Goal: Information Seeking & Learning: Check status

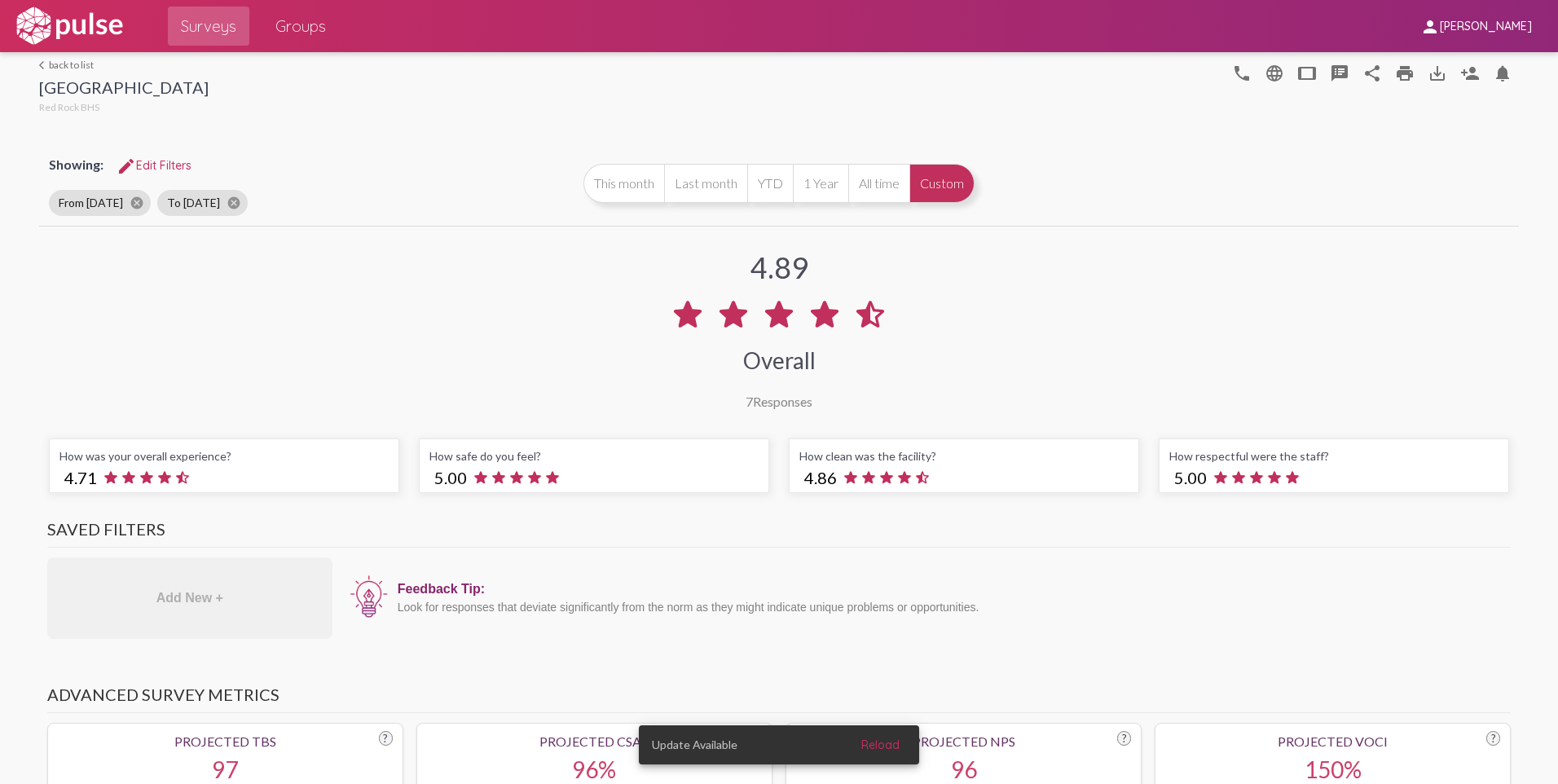
click at [60, 62] on link "arrow_back_ios back to list" at bounding box center [124, 64] width 169 height 12
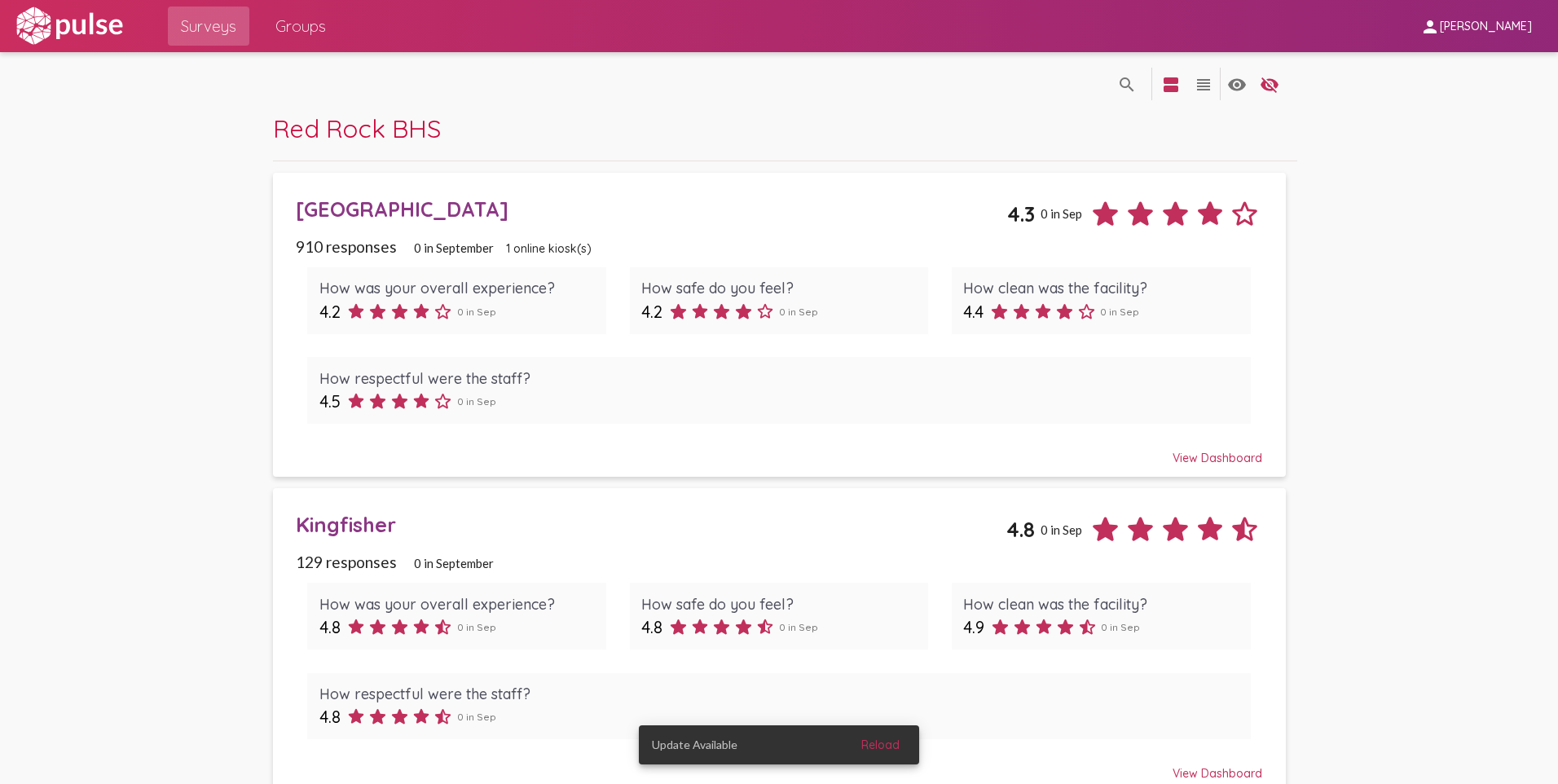
click at [351, 525] on div "Kingfisher" at bounding box center [651, 525] width 711 height 26
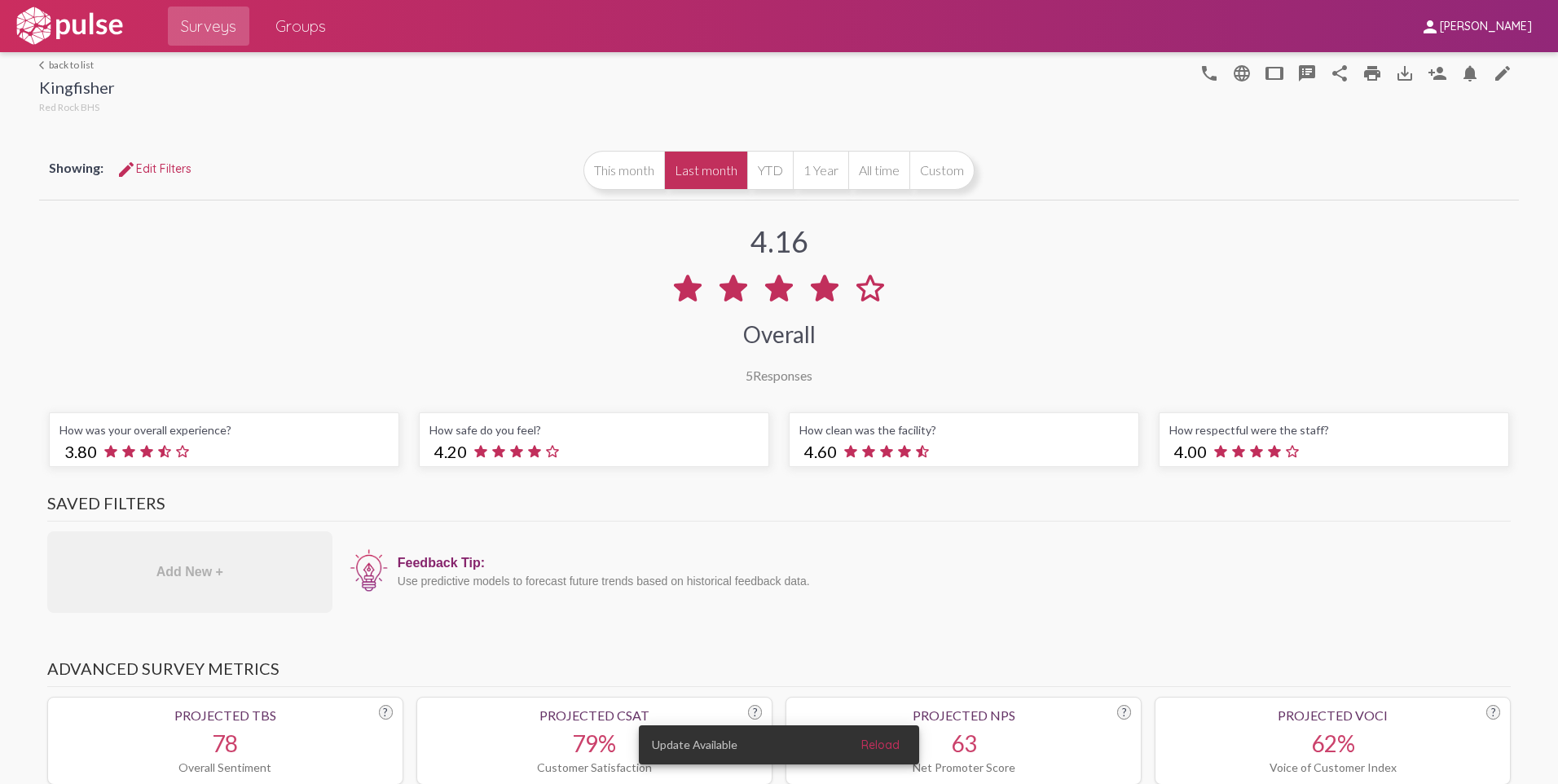
click at [722, 169] on button "Last month" at bounding box center [705, 170] width 83 height 39
click at [87, 65] on link "arrow_back_ios back to list" at bounding box center [77, 64] width 76 height 12
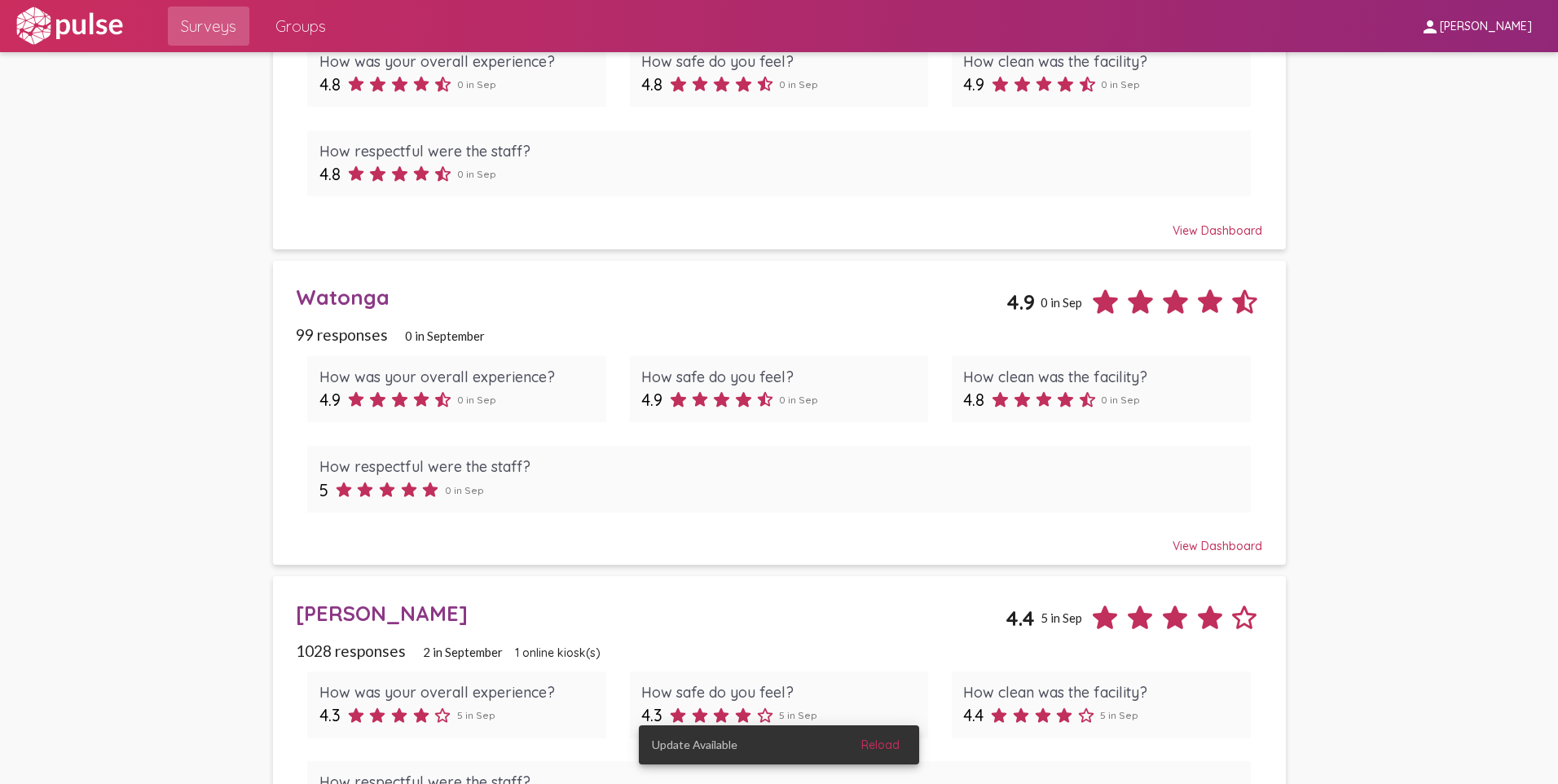
scroll to position [571, 0]
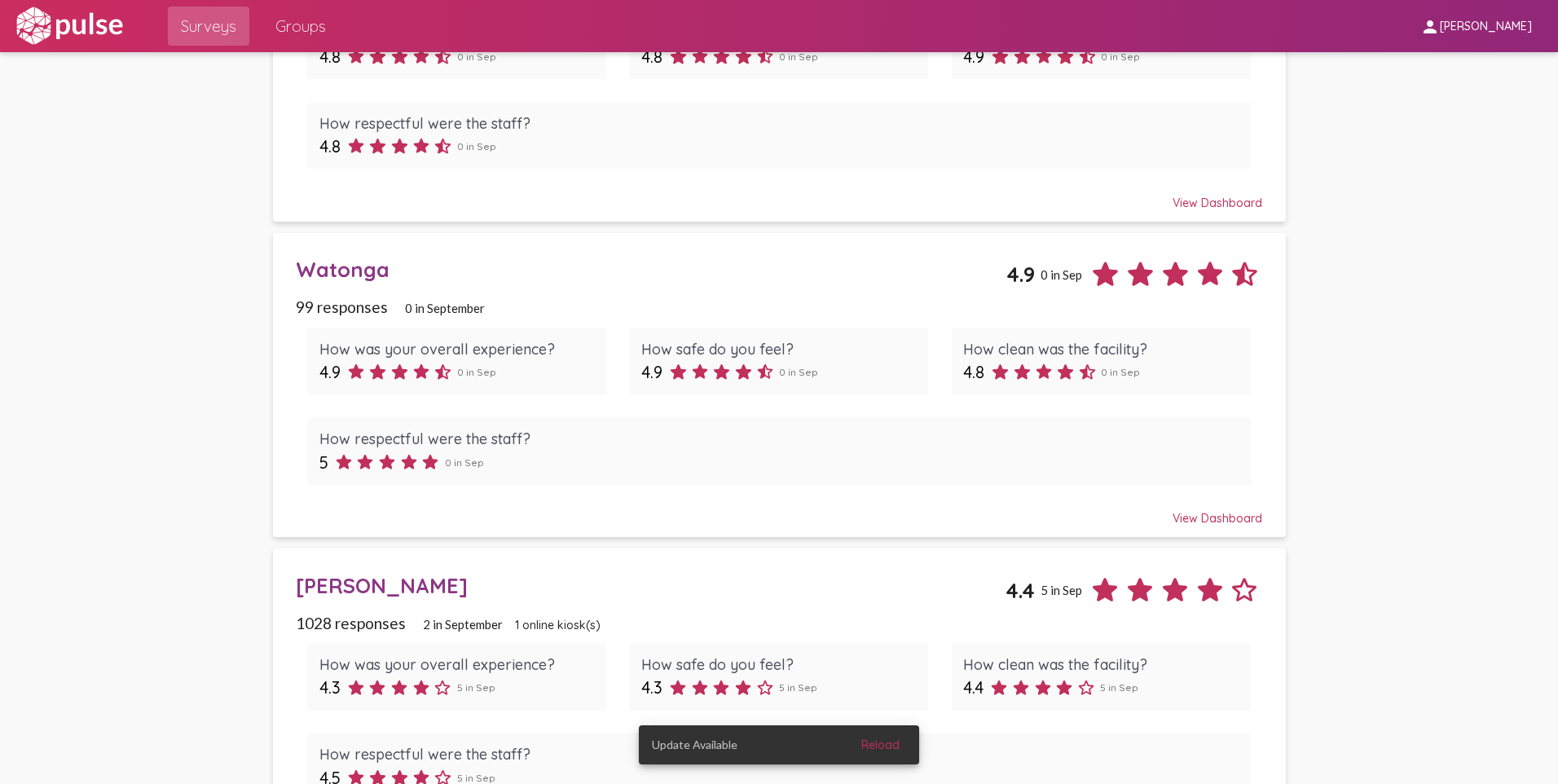
click at [335, 273] on div "Watonga" at bounding box center [651, 269] width 711 height 26
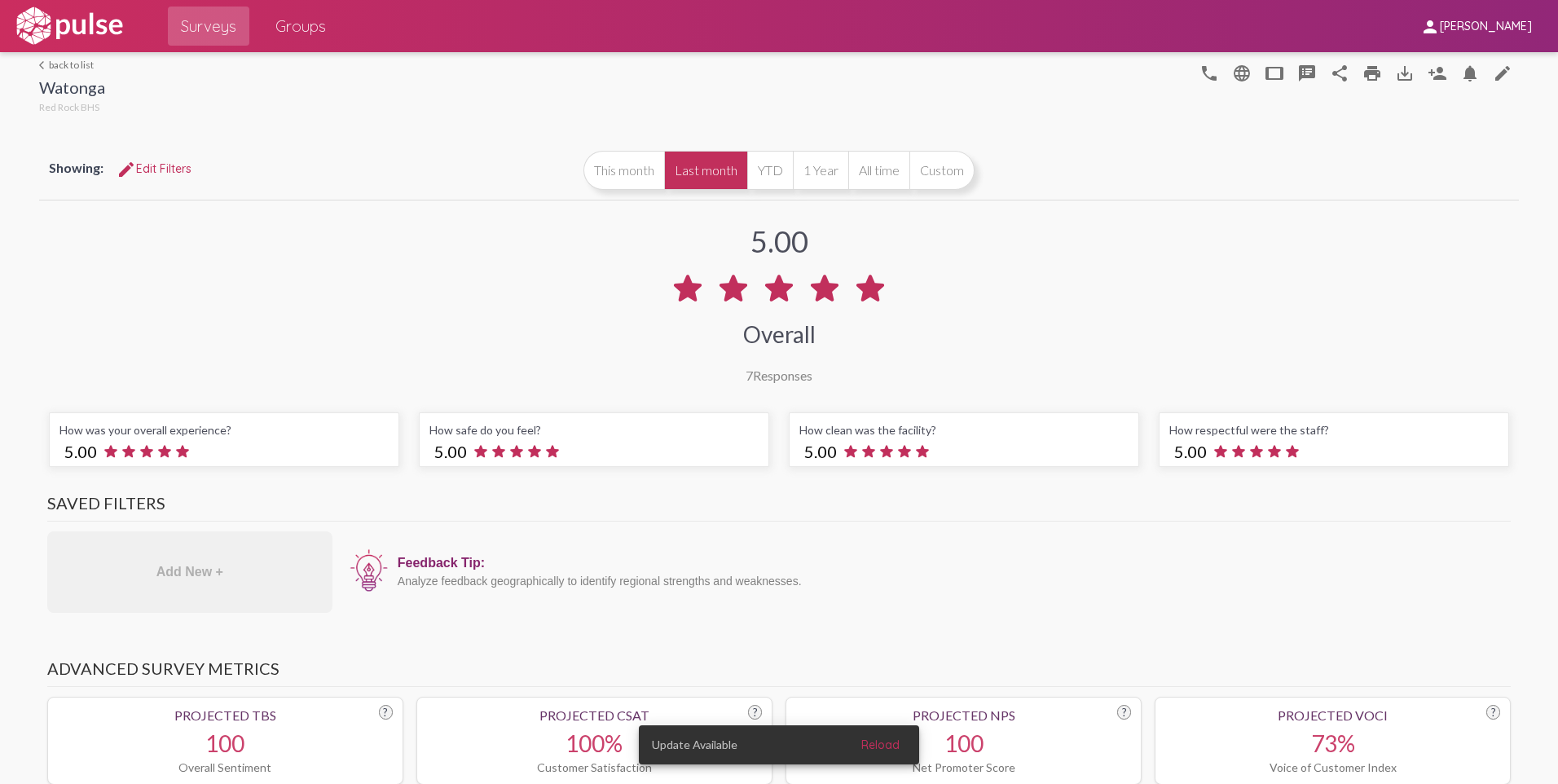
click at [71, 60] on link "arrow_back_ios back to list" at bounding box center [72, 64] width 66 height 12
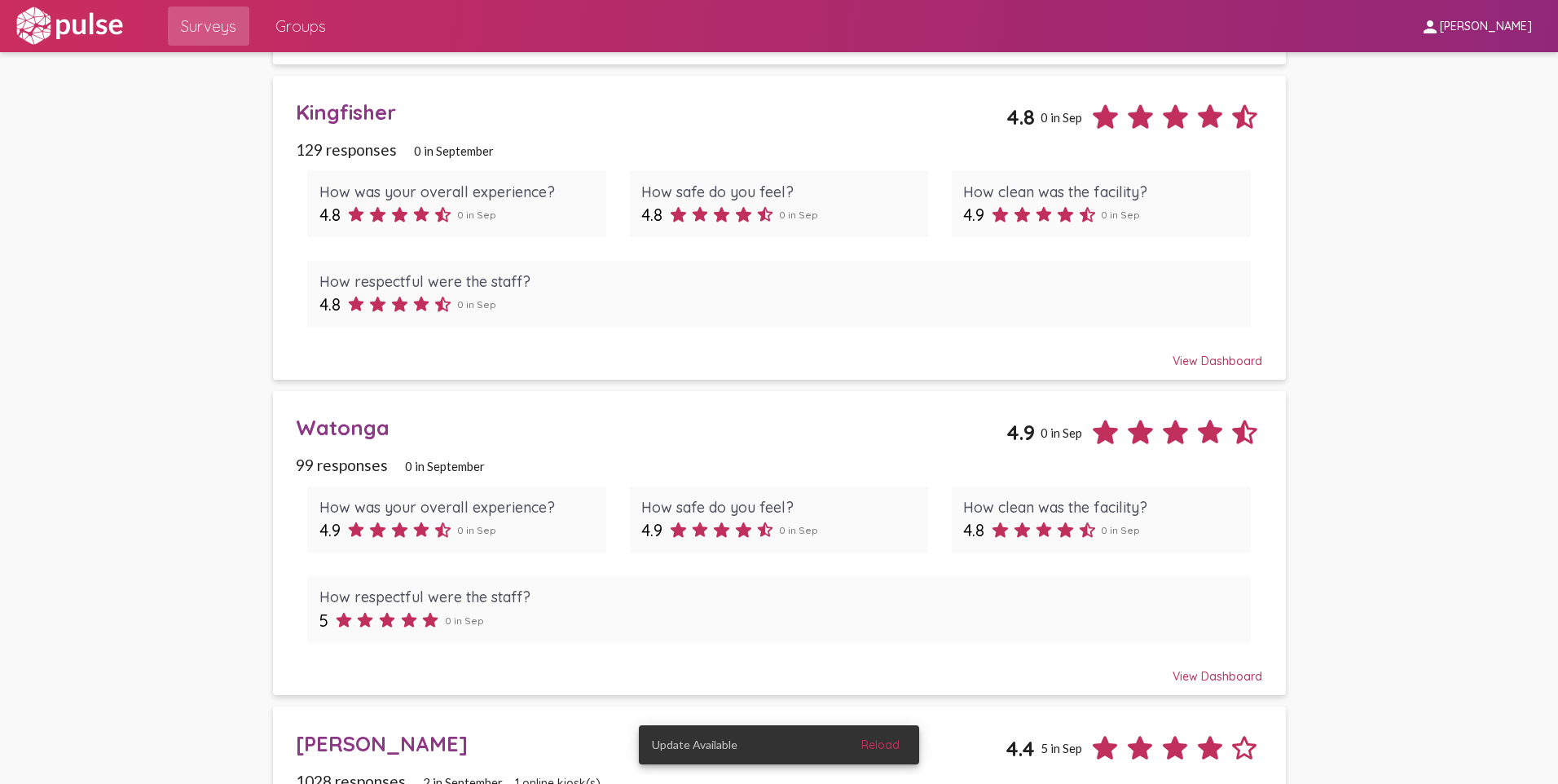
scroll to position [571, 0]
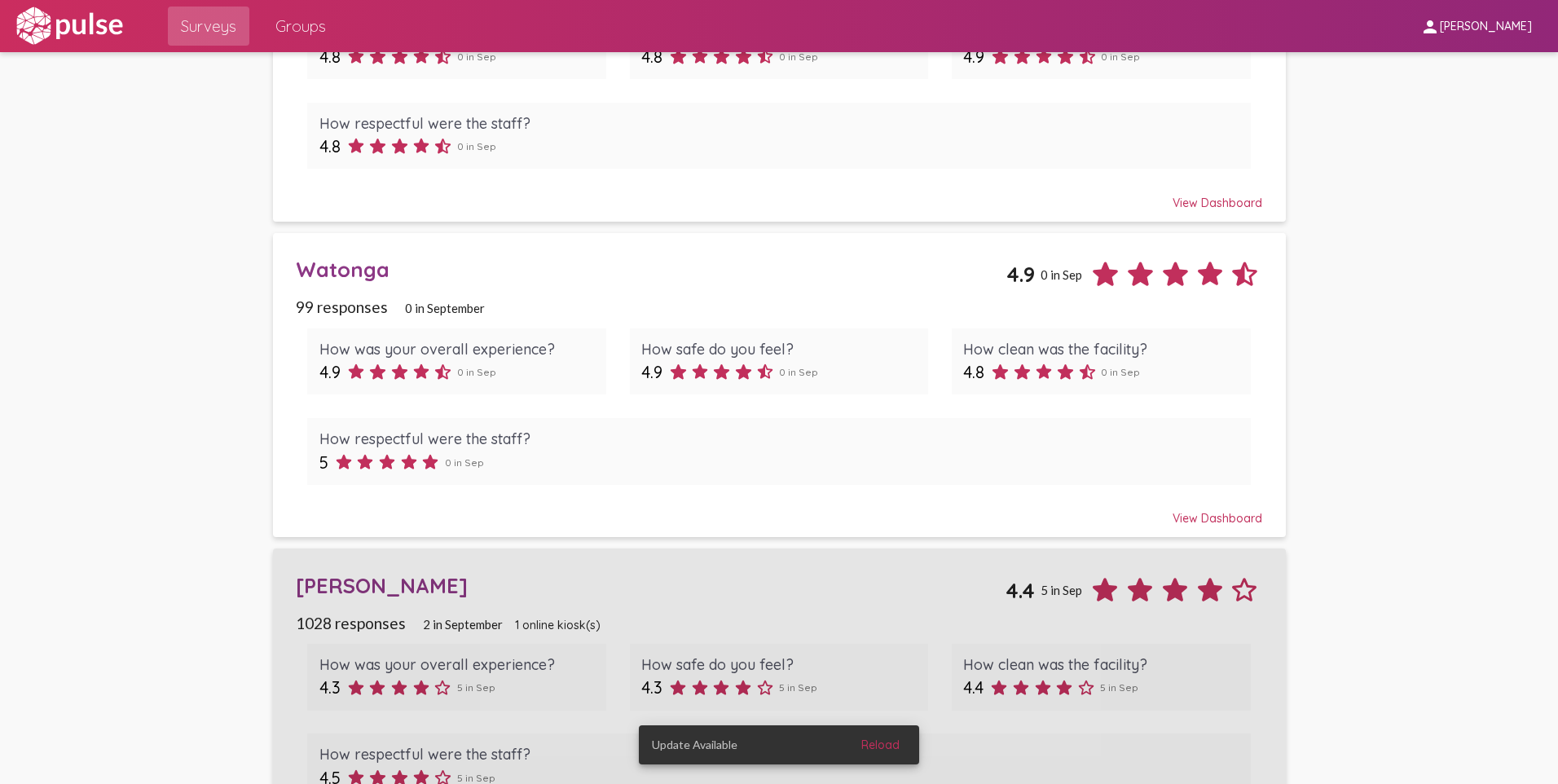
click at [388, 583] on div "[PERSON_NAME]" at bounding box center [650, 585] width 710 height 26
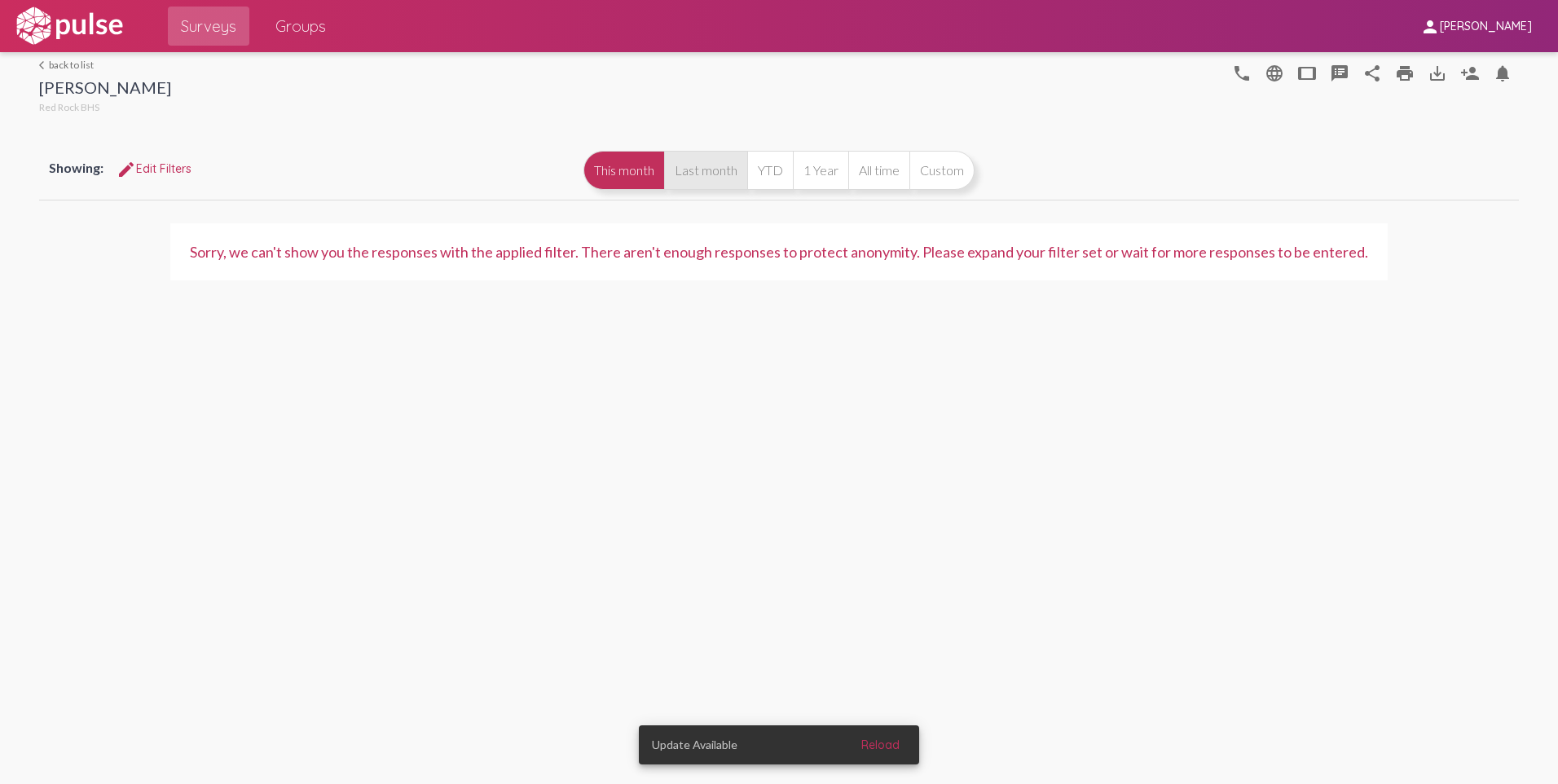
click at [722, 181] on button "Last month" at bounding box center [705, 170] width 83 height 39
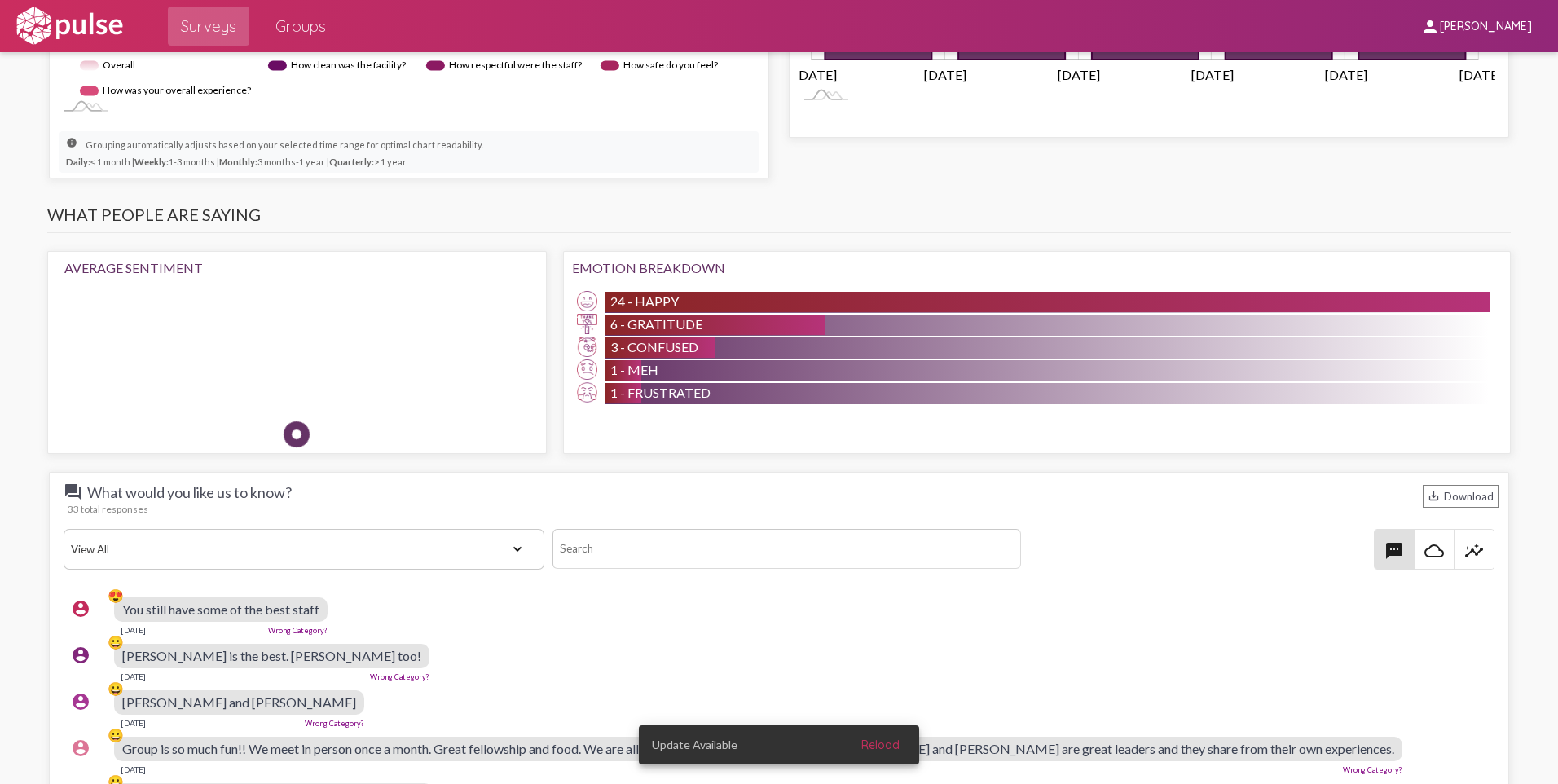
scroll to position [1303, 0]
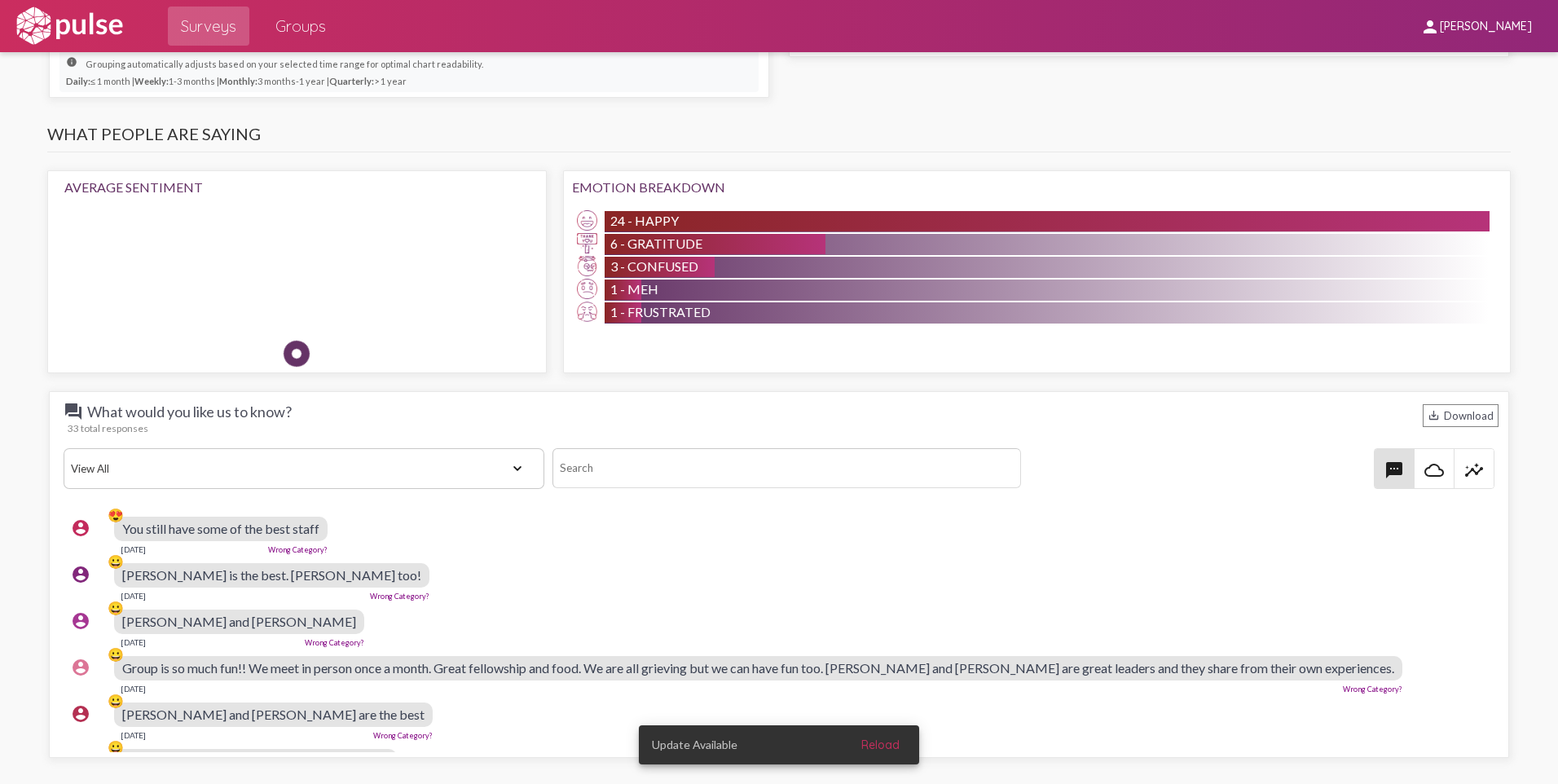
click at [446, 610] on div "account_circle 😀 [PERSON_NAME] and [PERSON_NAME] [DATE] Wrong Category?" at bounding box center [782, 627] width 1439 height 52
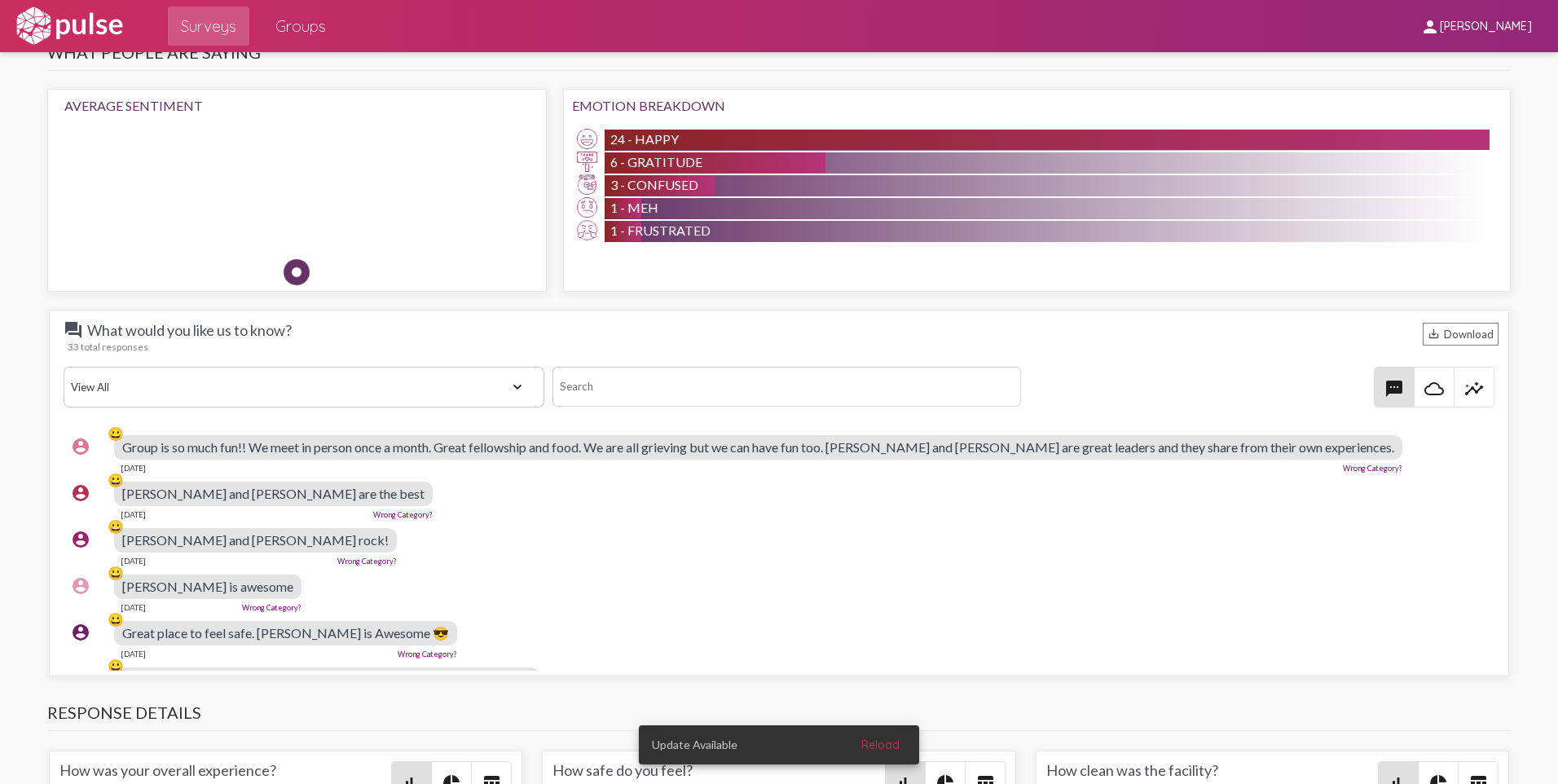
scroll to position [163, 0]
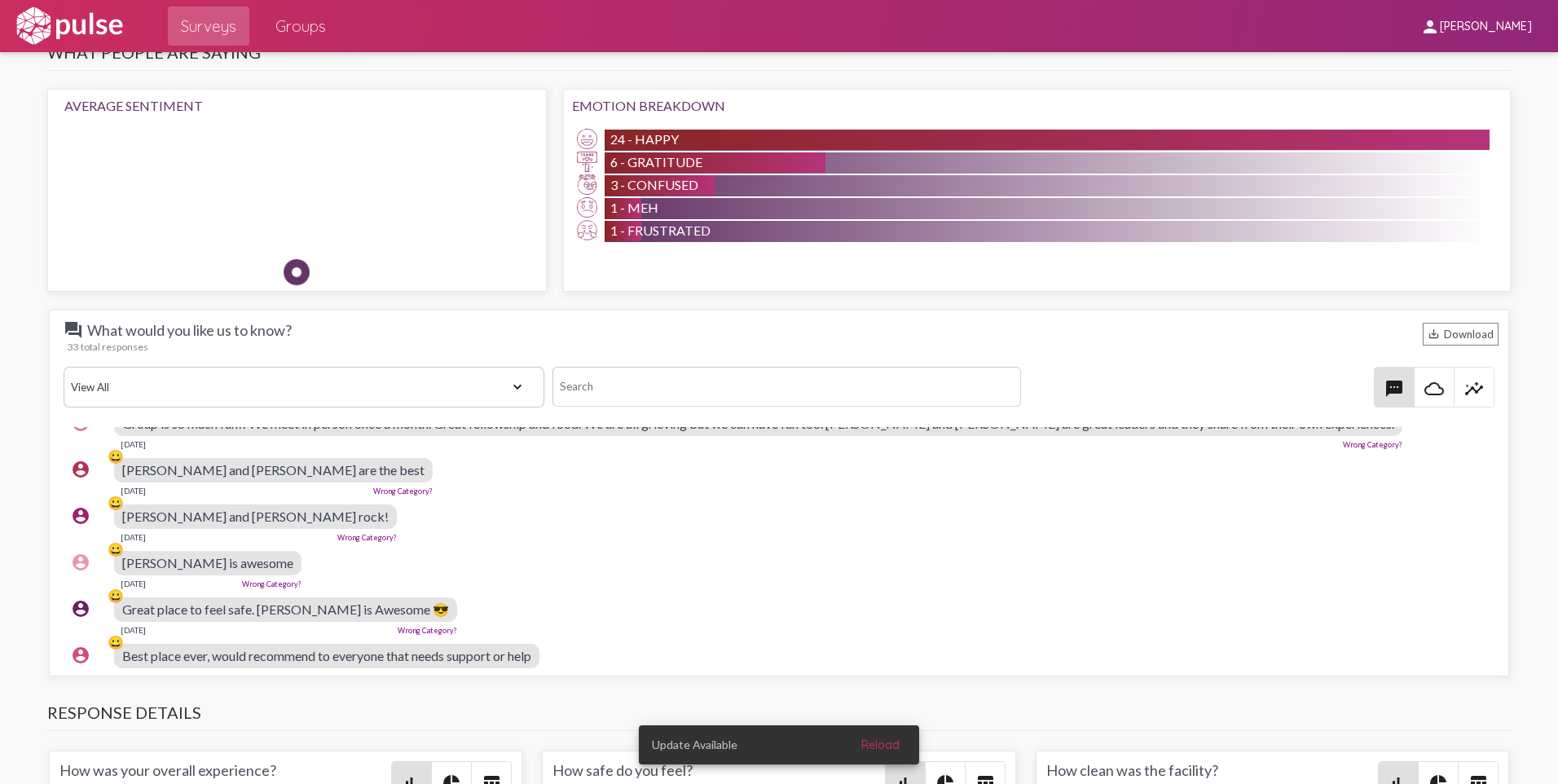
click at [12, 269] on div at bounding box center [19, 283] width 39 height 3232
